Goal: Information Seeking & Learning: Learn about a topic

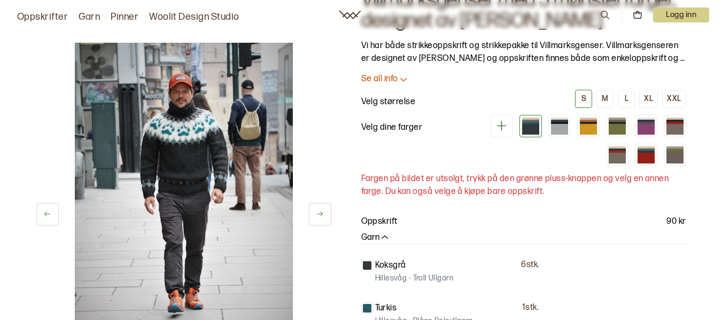
scroll to position [64, 0]
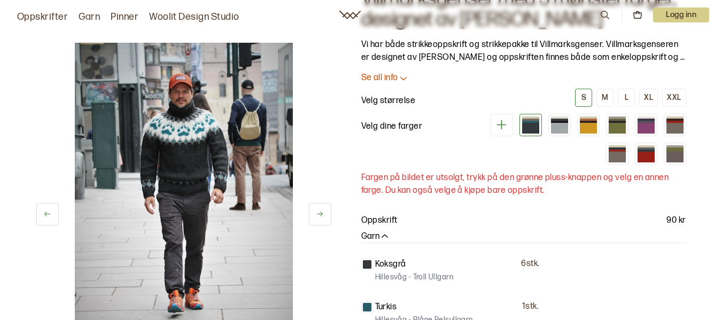
click at [192, 160] on img at bounding box center [184, 206] width 218 height 327
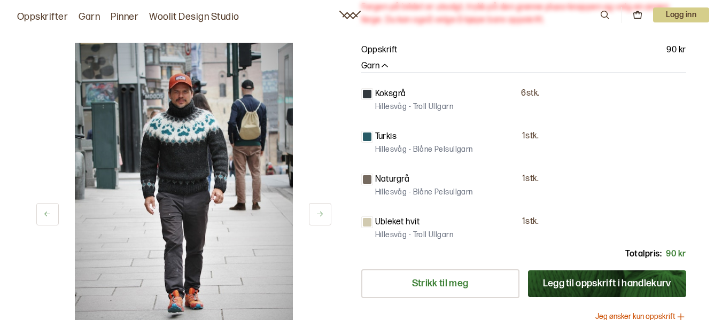
scroll to position [235, 0]
click at [366, 93] on div at bounding box center [367, 93] width 9 height 9
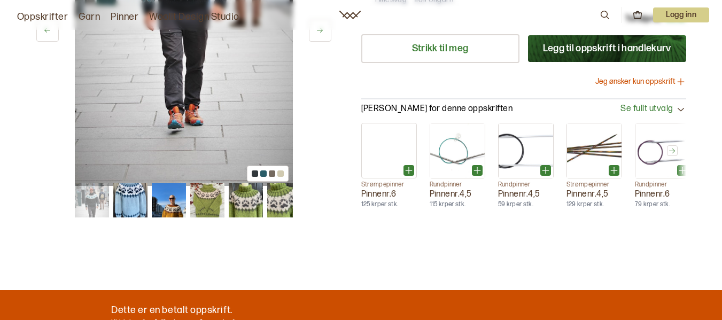
scroll to position [471, 0]
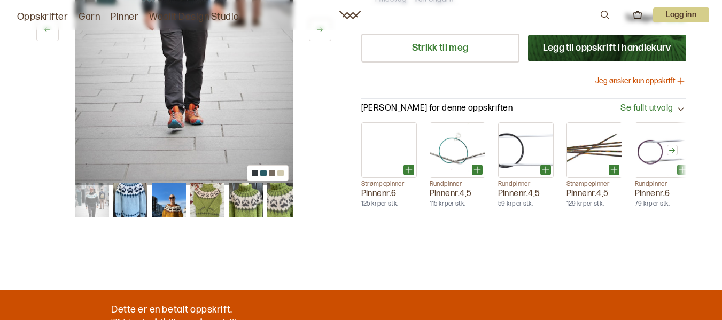
click at [168, 206] on img at bounding box center [169, 200] width 34 height 34
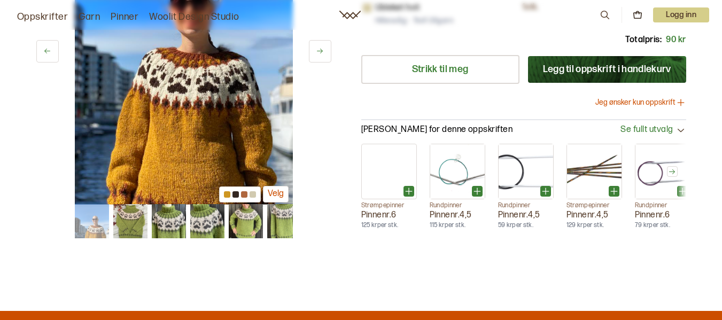
scroll to position [428, 0]
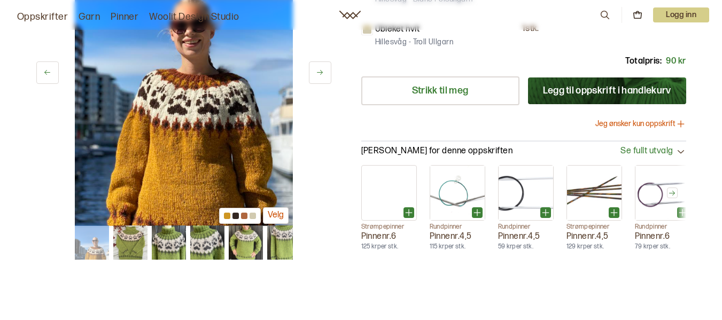
click at [77, 242] on img at bounding box center [92, 243] width 34 height 34
click at [94, 247] on img at bounding box center [92, 243] width 34 height 34
click at [182, 243] on img at bounding box center [169, 243] width 34 height 34
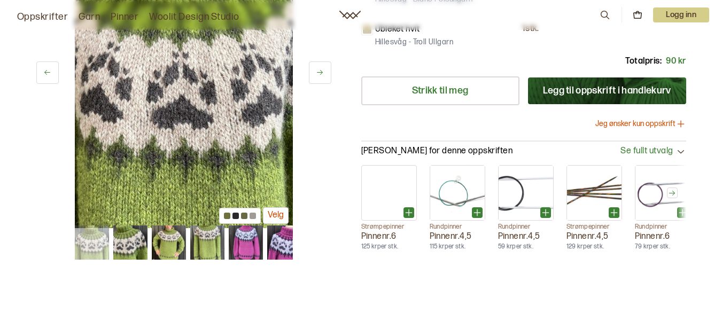
click at [236, 213] on div at bounding box center [236, 216] width 6 height 6
click at [121, 245] on img at bounding box center [130, 243] width 34 height 34
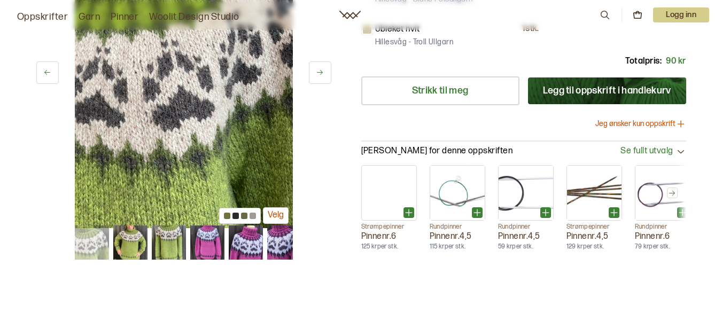
click at [87, 241] on img at bounding box center [91, 243] width 34 height 34
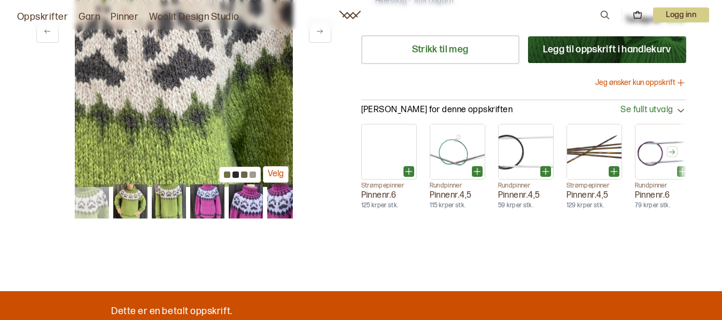
scroll to position [471, 0]
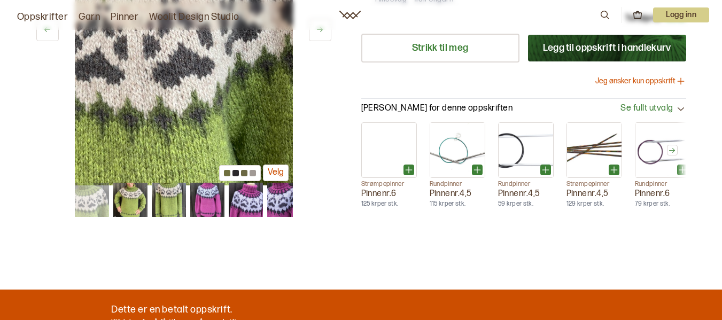
click at [81, 203] on img at bounding box center [91, 200] width 34 height 34
click at [279, 214] on img at bounding box center [284, 200] width 34 height 34
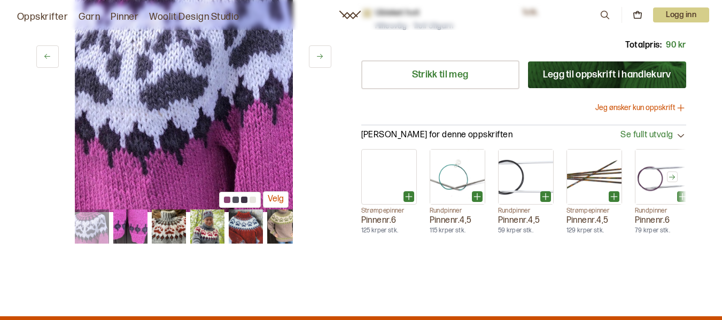
scroll to position [449, 0]
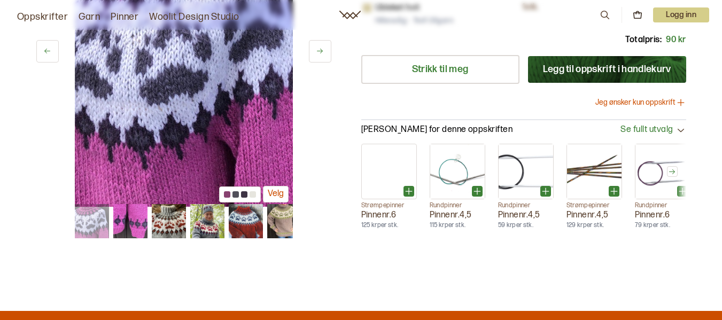
click at [250, 229] on img at bounding box center [245, 221] width 34 height 34
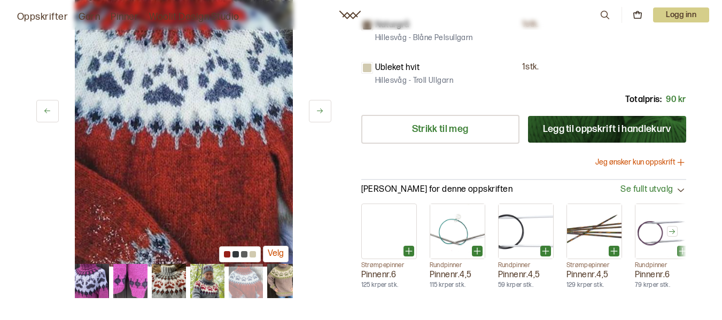
scroll to position [364, 0]
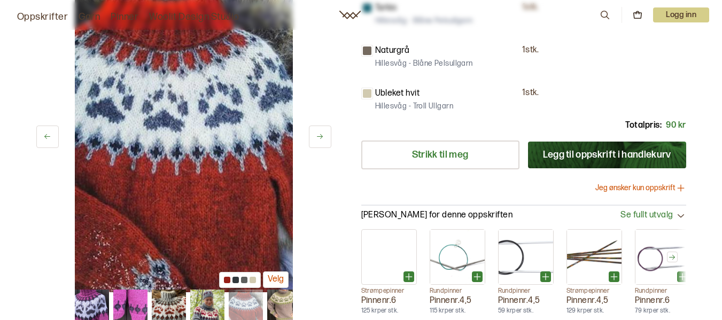
click at [283, 306] on img at bounding box center [284, 307] width 34 height 34
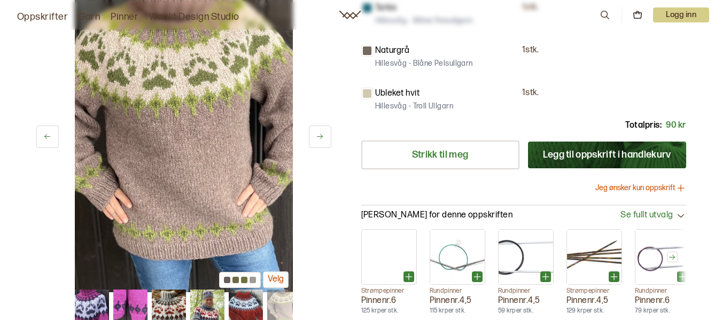
click at [283, 306] on img at bounding box center [284, 307] width 34 height 34
click at [102, 306] on img at bounding box center [91, 307] width 34 height 34
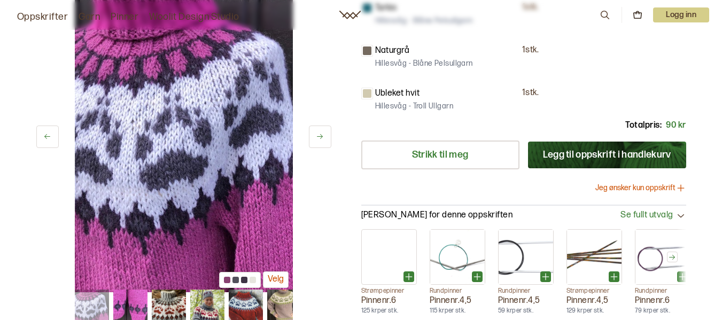
click at [90, 302] on img at bounding box center [91, 307] width 34 height 34
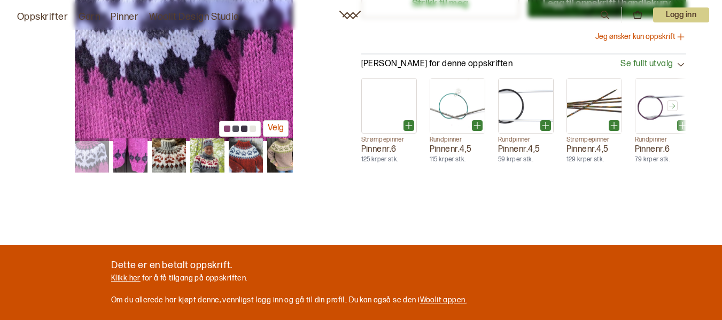
scroll to position [513, 0]
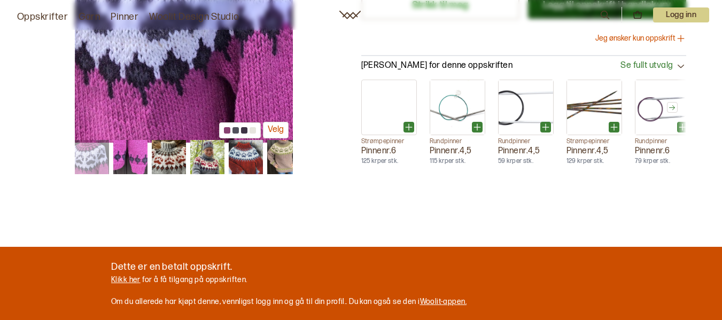
click at [244, 129] on div at bounding box center [244, 130] width 6 height 6
click at [96, 173] on img at bounding box center [91, 157] width 34 height 34
click at [127, 281] on link "Klikk her" at bounding box center [125, 279] width 29 height 9
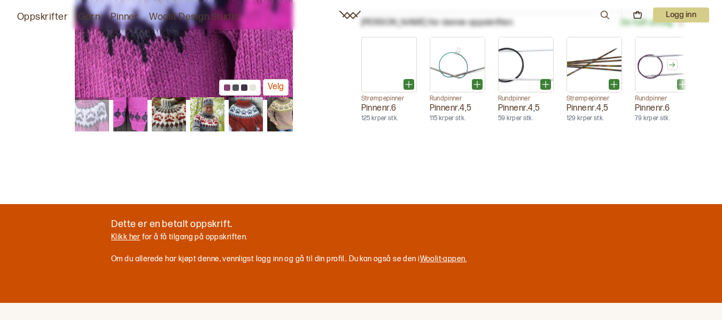
scroll to position [577, 0]
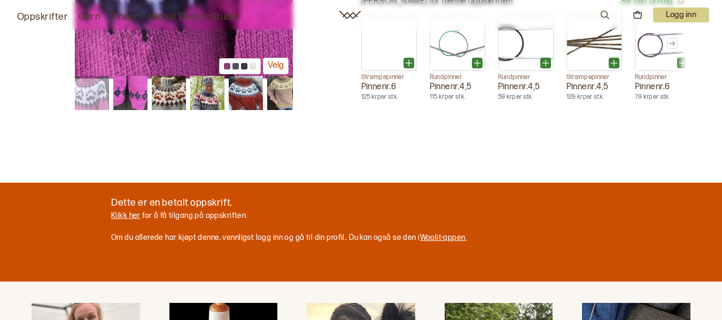
click at [121, 93] on img at bounding box center [130, 93] width 34 height 34
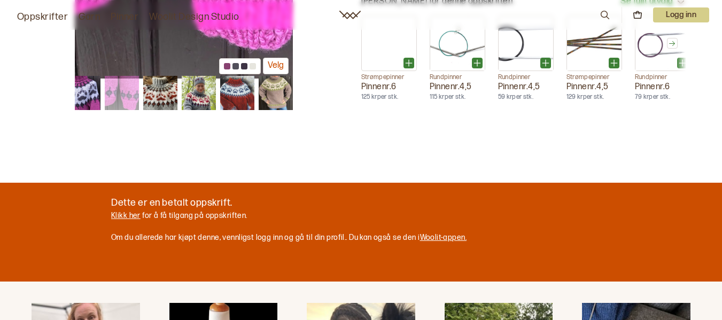
scroll to position [513, 0]
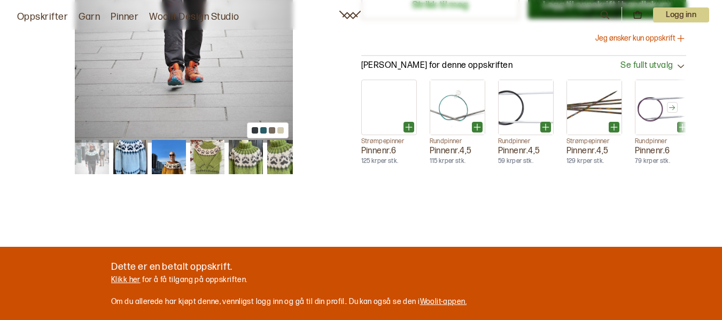
click at [95, 155] on img at bounding box center [92, 157] width 34 height 34
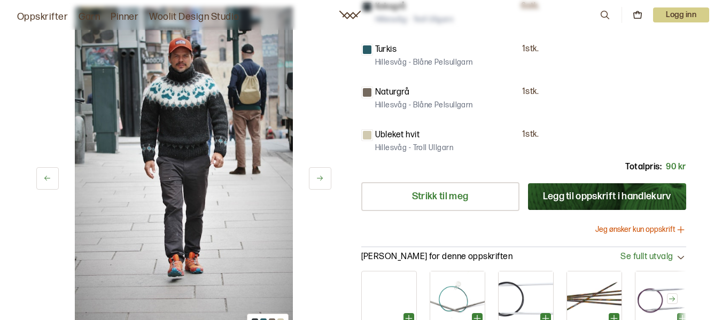
scroll to position [321, 0]
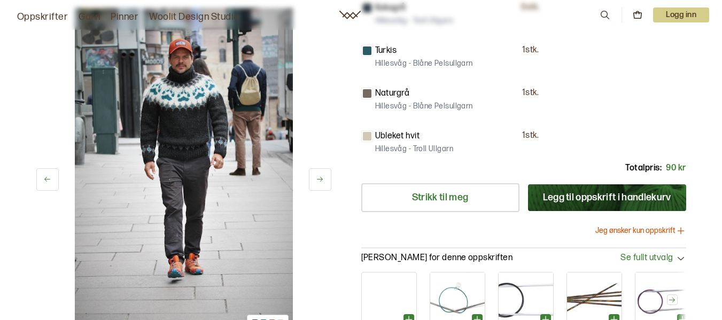
click at [218, 140] on img at bounding box center [184, 171] width 218 height 327
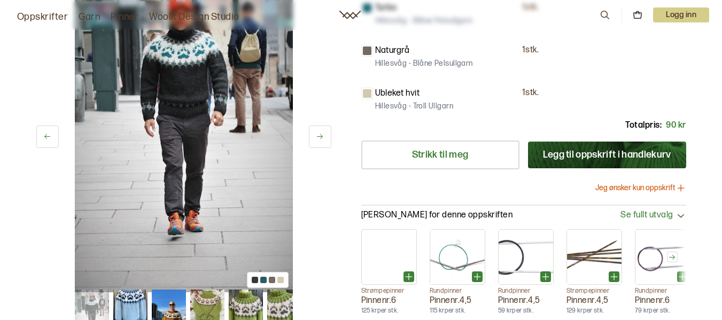
scroll to position [385, 0]
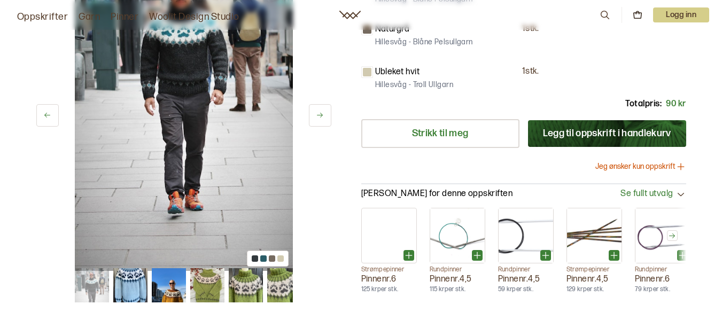
click at [173, 96] on img at bounding box center [184, 107] width 218 height 327
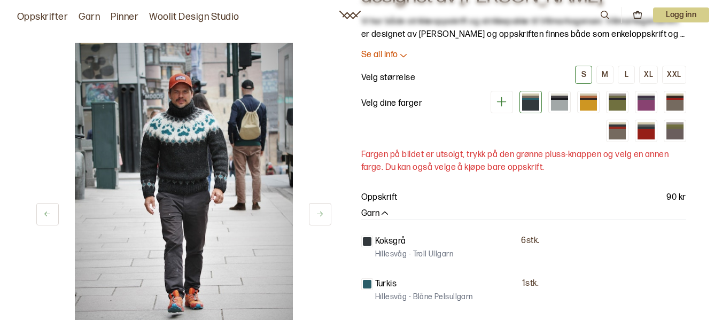
scroll to position [86, 0]
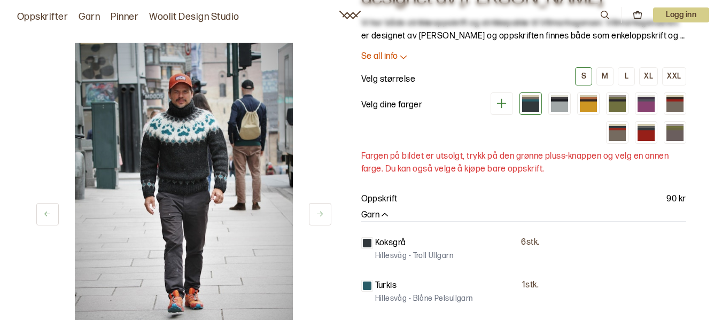
click at [503, 102] on icon at bounding box center [501, 103] width 13 height 13
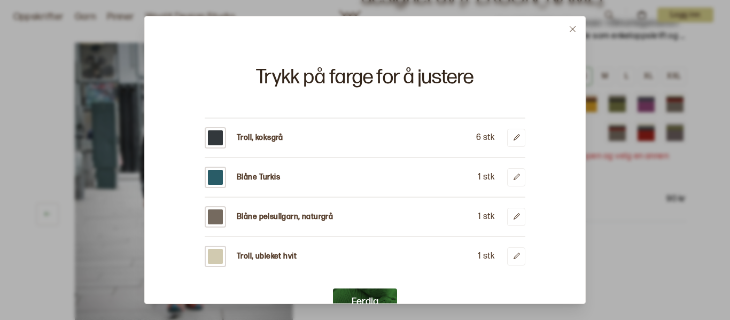
click at [573, 23] on button at bounding box center [572, 29] width 25 height 25
